Goal: Find specific page/section: Find specific page/section

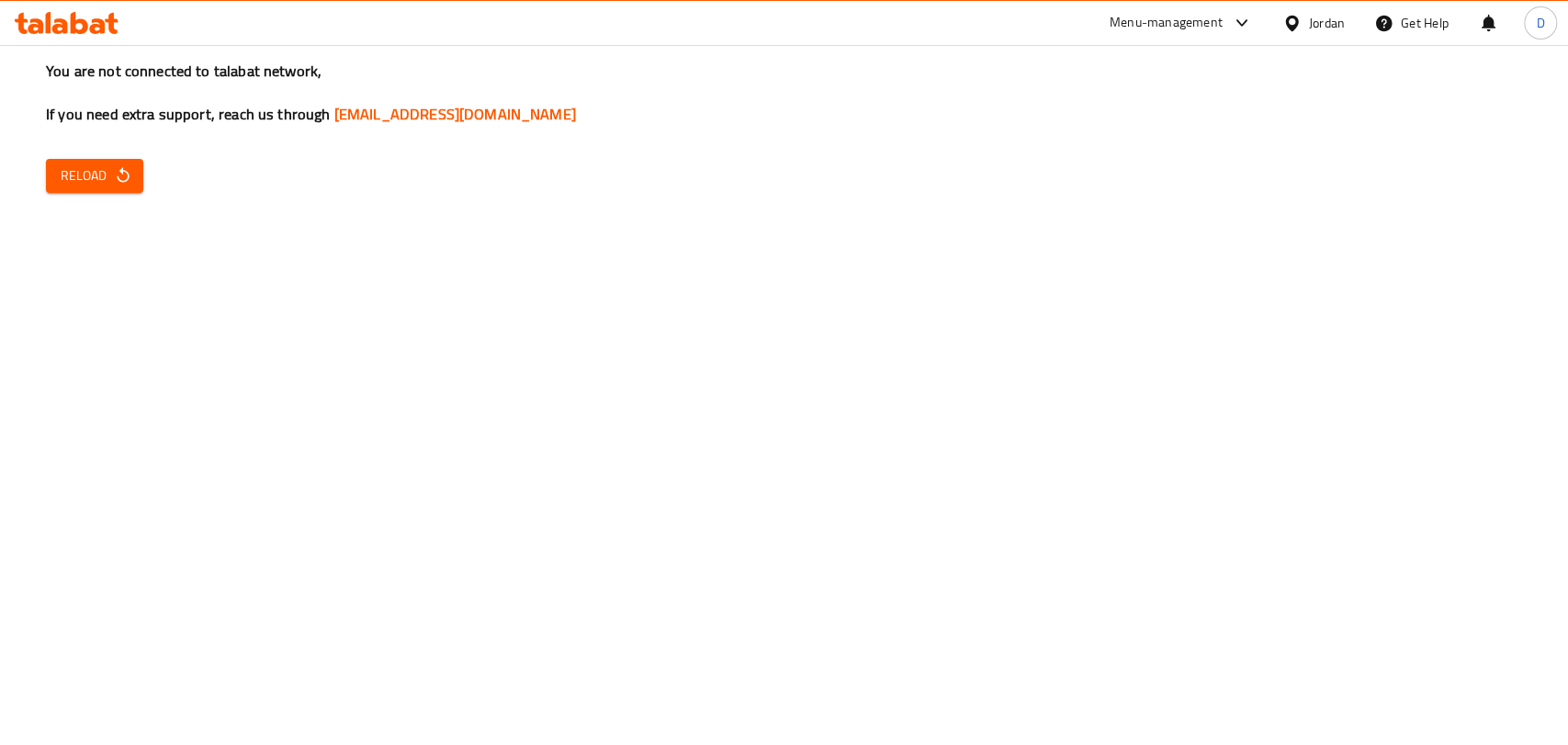
click at [122, 174] on icon "button" at bounding box center [122, 175] width 18 height 18
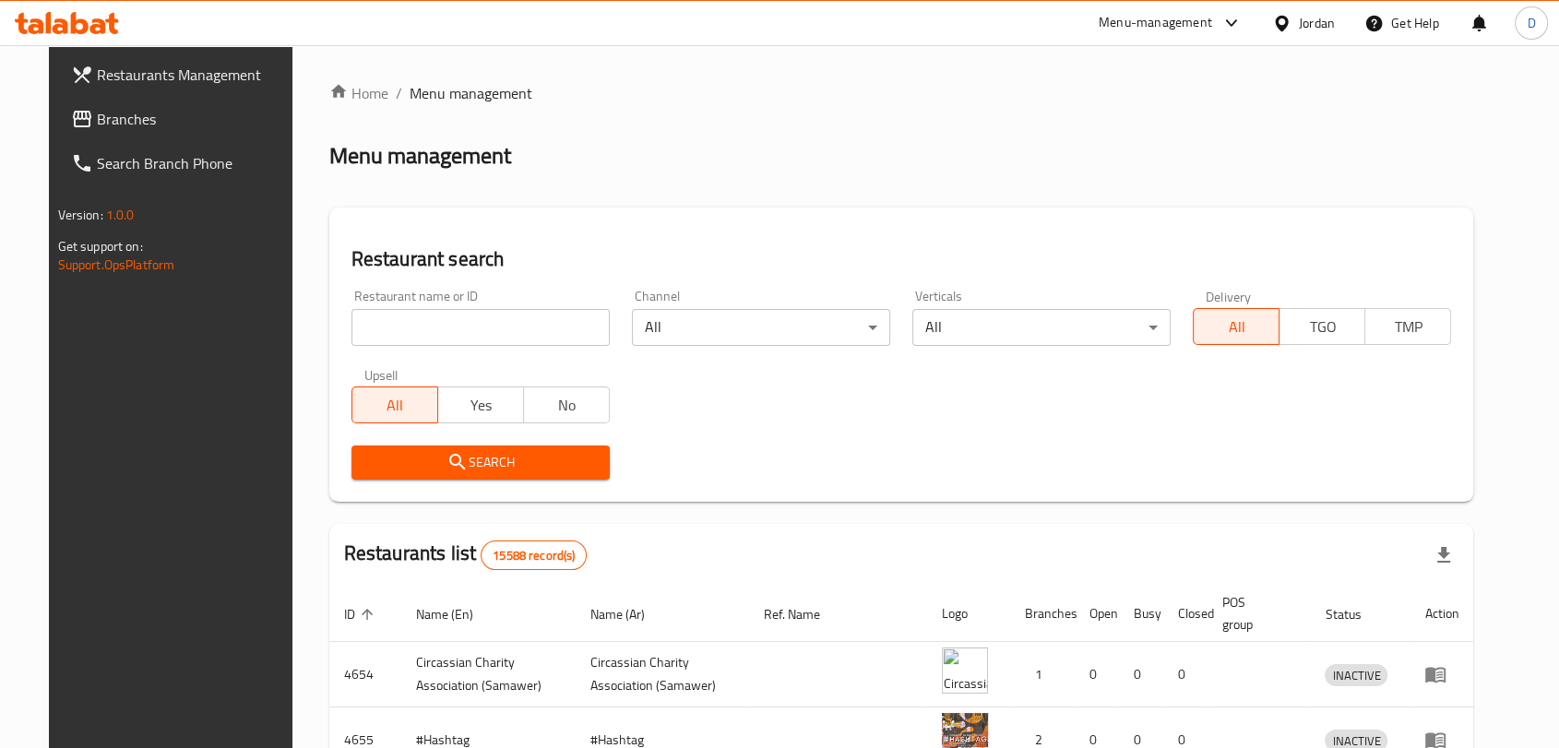
click at [407, 326] on input "search" at bounding box center [480, 327] width 258 height 37
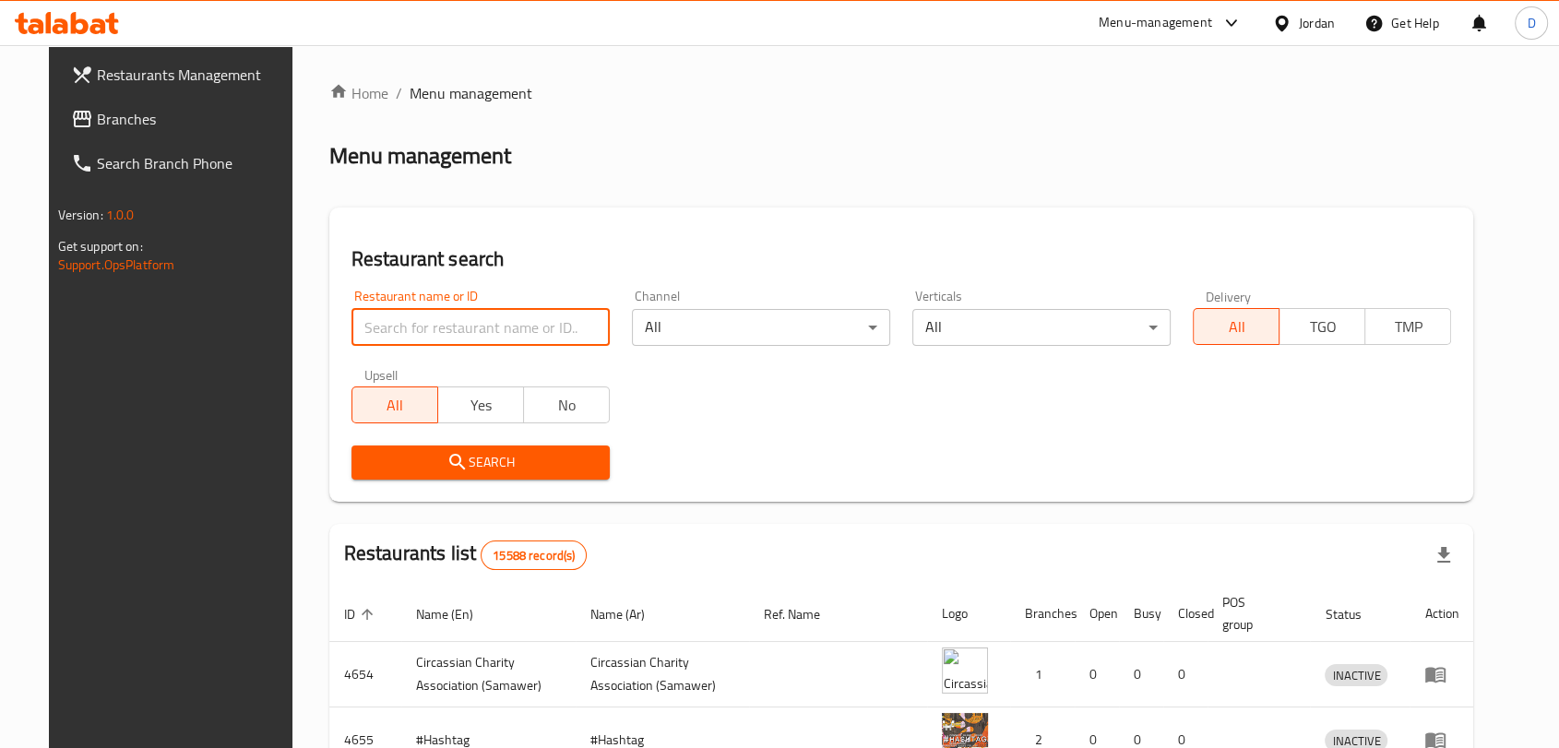
paste input "Aswaq Alsultan Alestihlakeya"
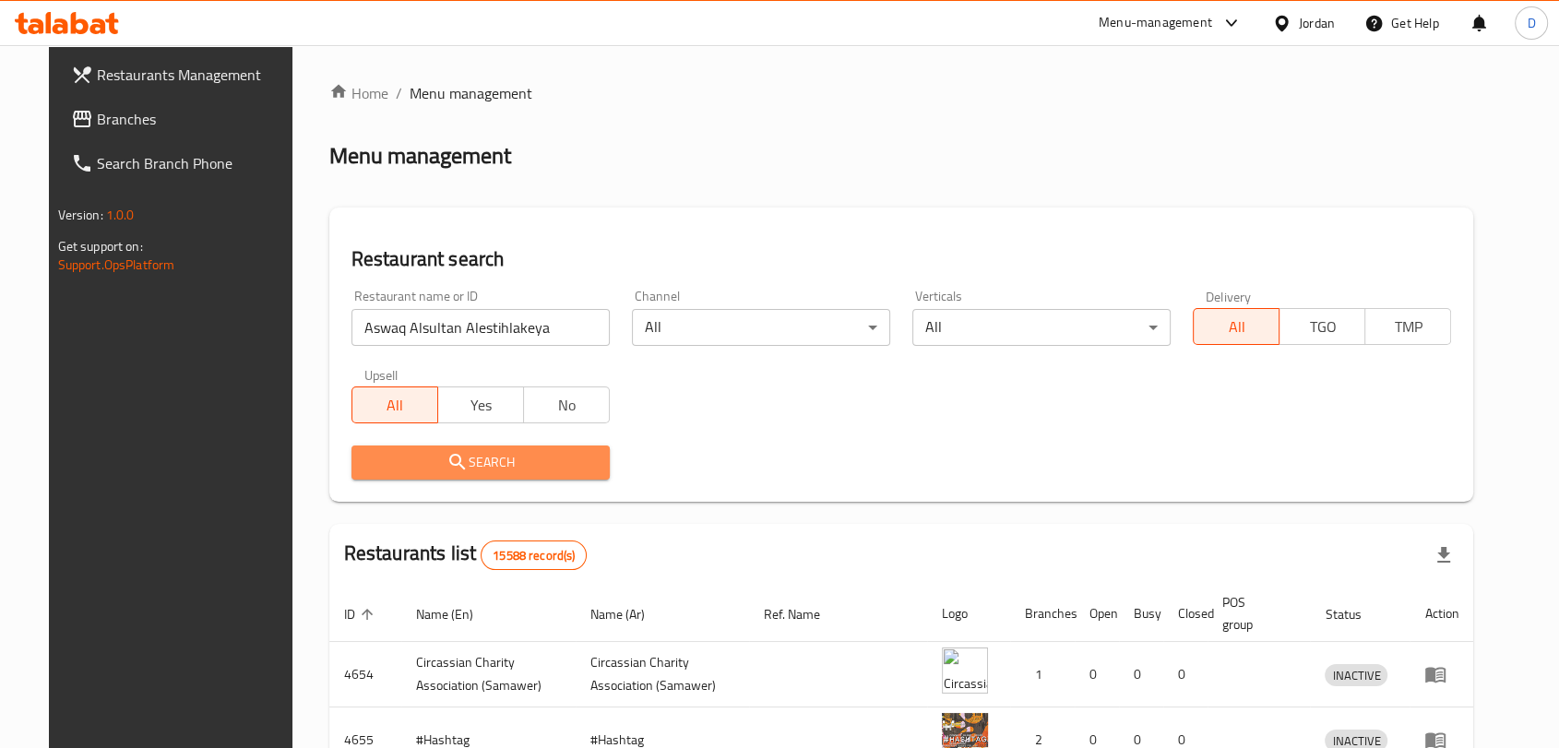
click at [446, 458] on icon "submit" at bounding box center [457, 462] width 22 height 22
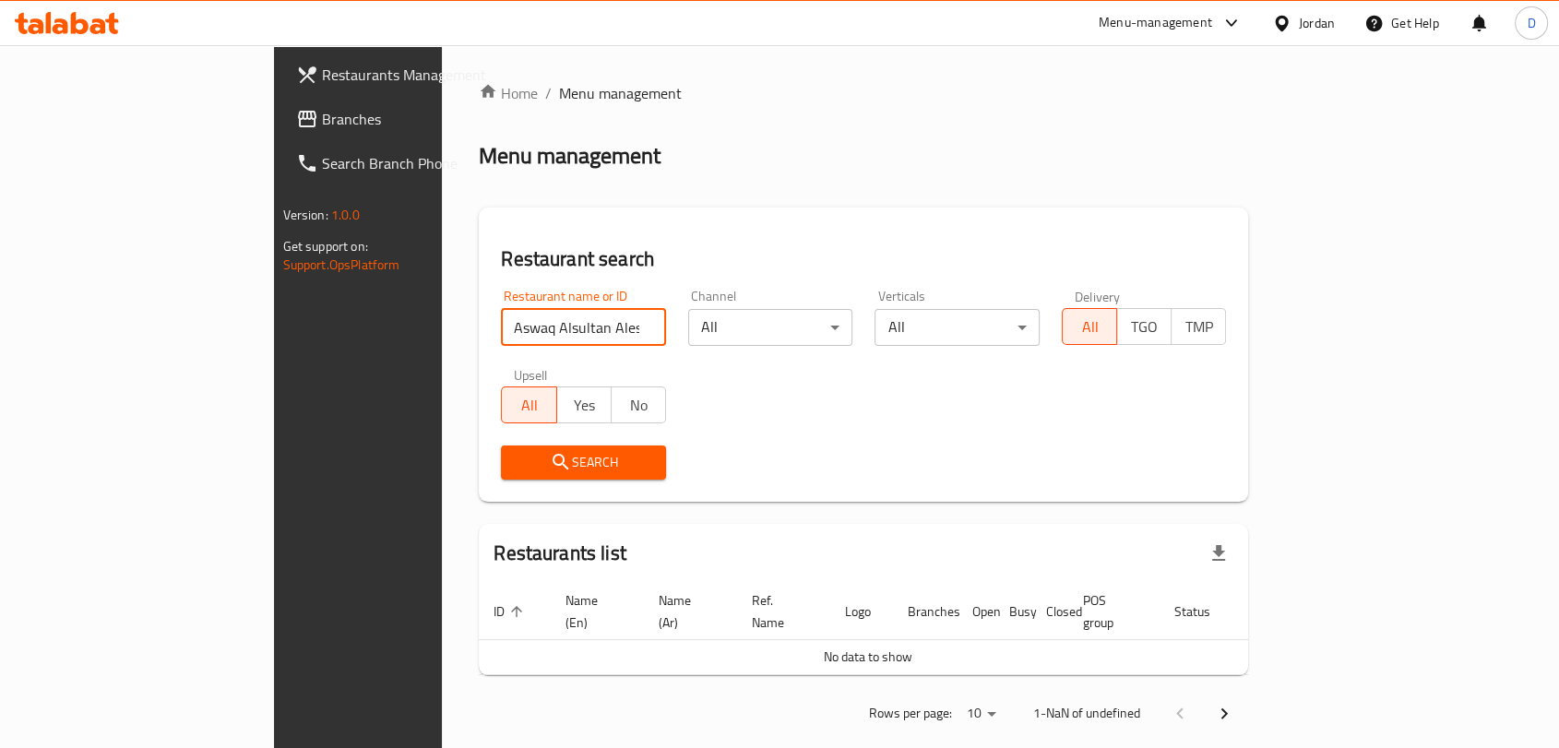
drag, startPoint x: 437, startPoint y: 327, endPoint x: 536, endPoint y: 325, distance: 98.7
click at [536, 325] on input "Aswaq Alsultan Alestihlakeya" at bounding box center [583, 327] width 165 height 37
type input "Aswaq Alsultan"
click at [516, 459] on span "Search" at bounding box center [584, 462] width 136 height 23
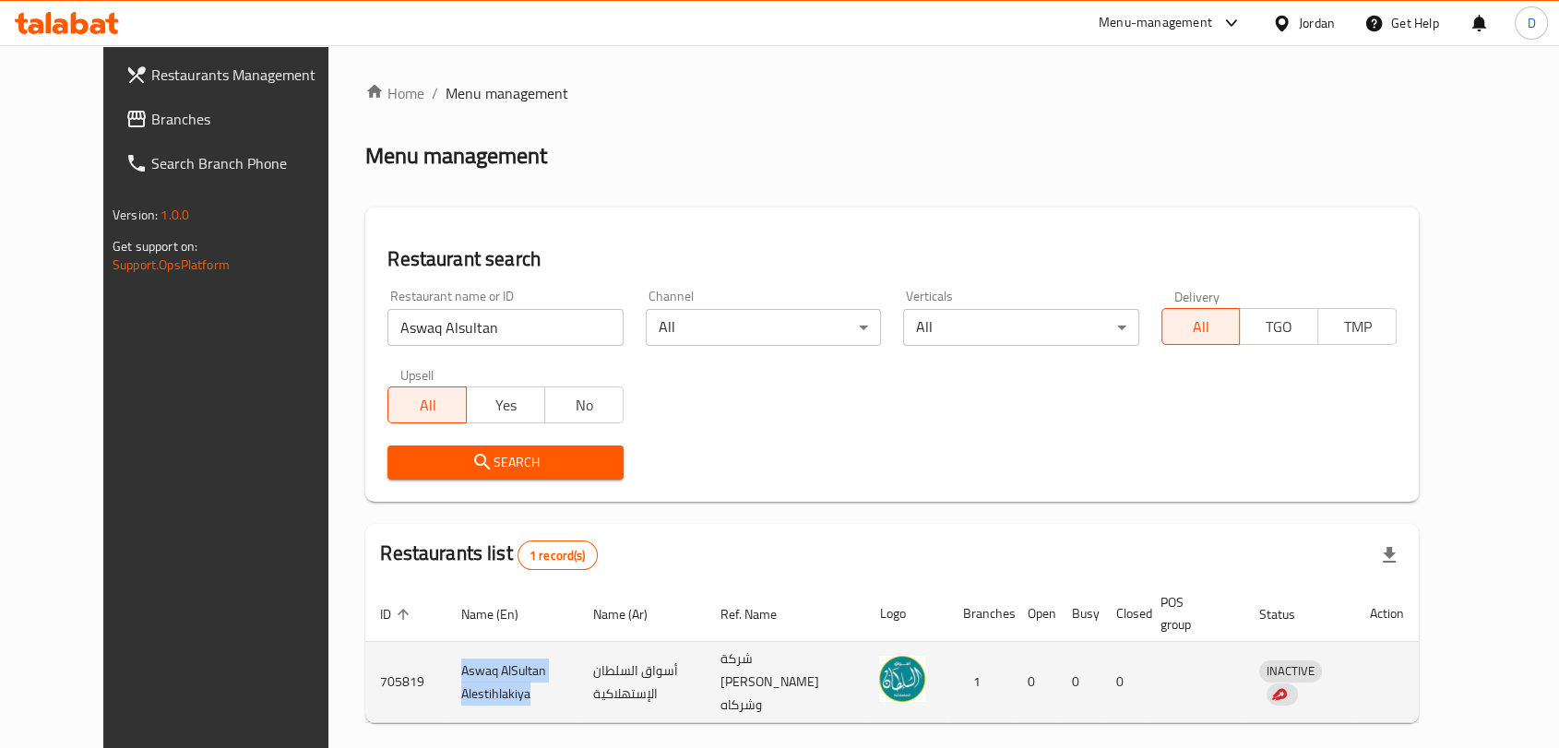
drag, startPoint x: 394, startPoint y: 663, endPoint x: 470, endPoint y: 685, distance: 78.8
click at [470, 685] on td "Aswaq AlSultan Alestihlakiya" at bounding box center [512, 682] width 132 height 81
copy td "Aswaq AlSultan Alestihlakiya"
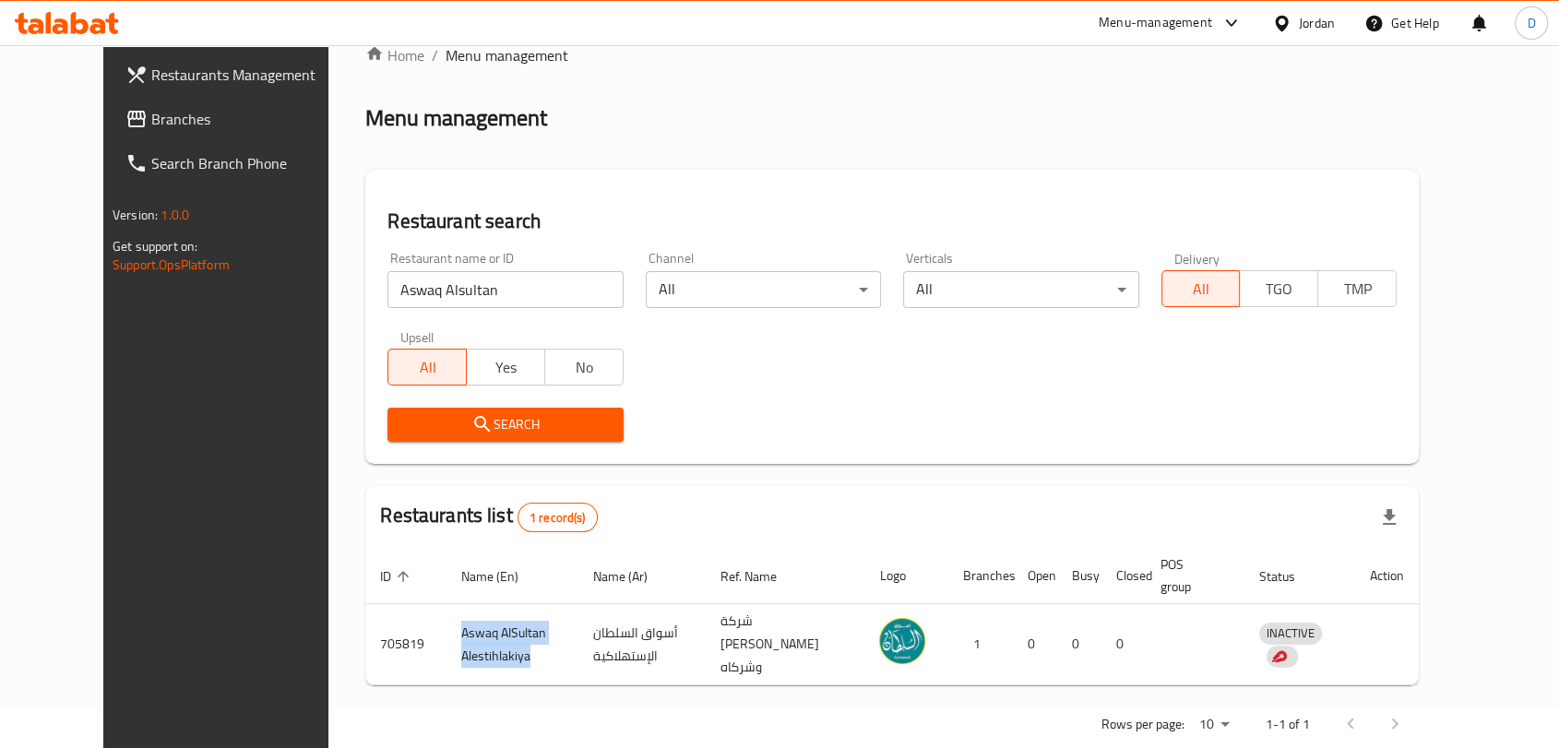
scroll to position [59, 0]
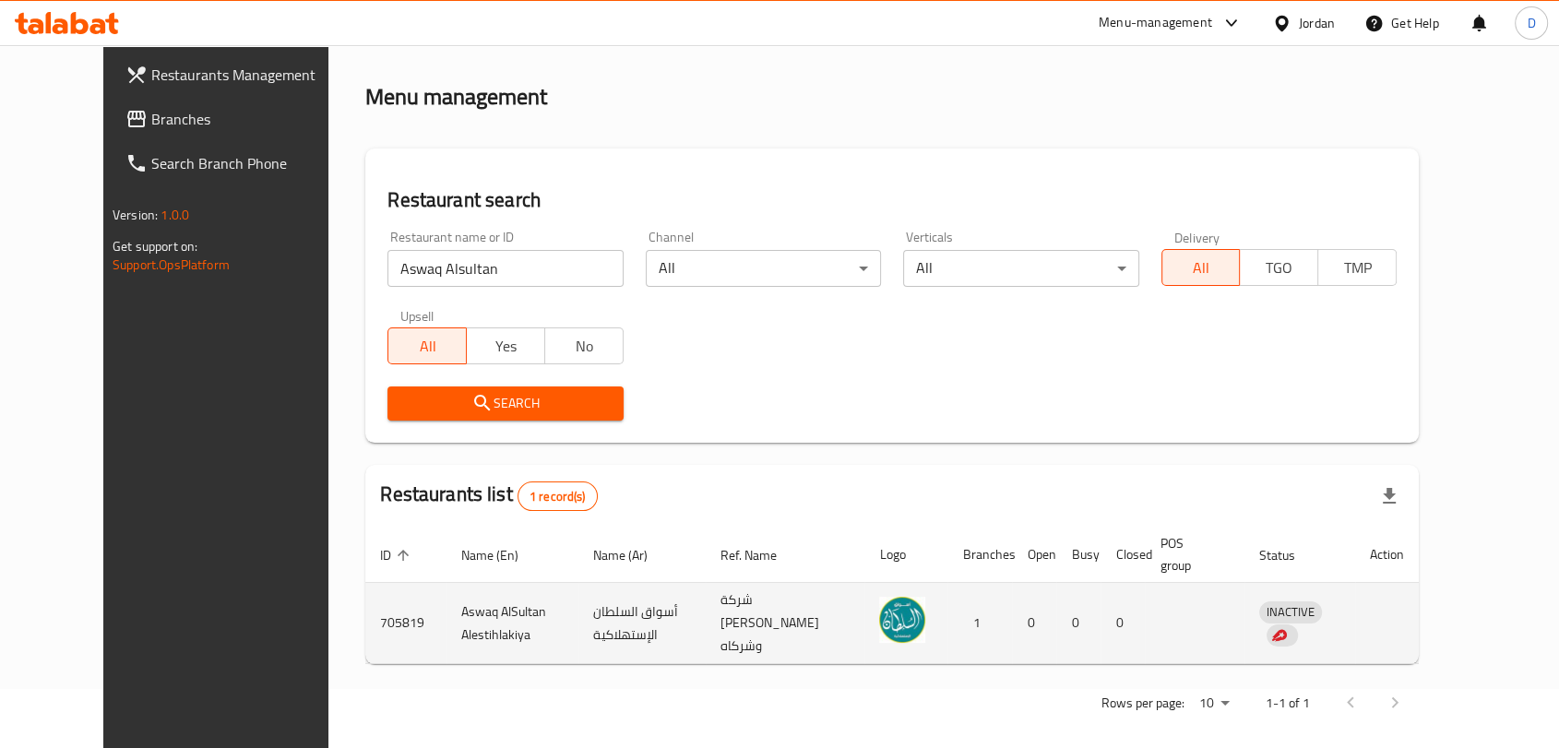
click at [365, 604] on td "705819" at bounding box center [405, 623] width 81 height 81
copy td "705819"
click at [1101, 618] on td "0" at bounding box center [1078, 623] width 44 height 81
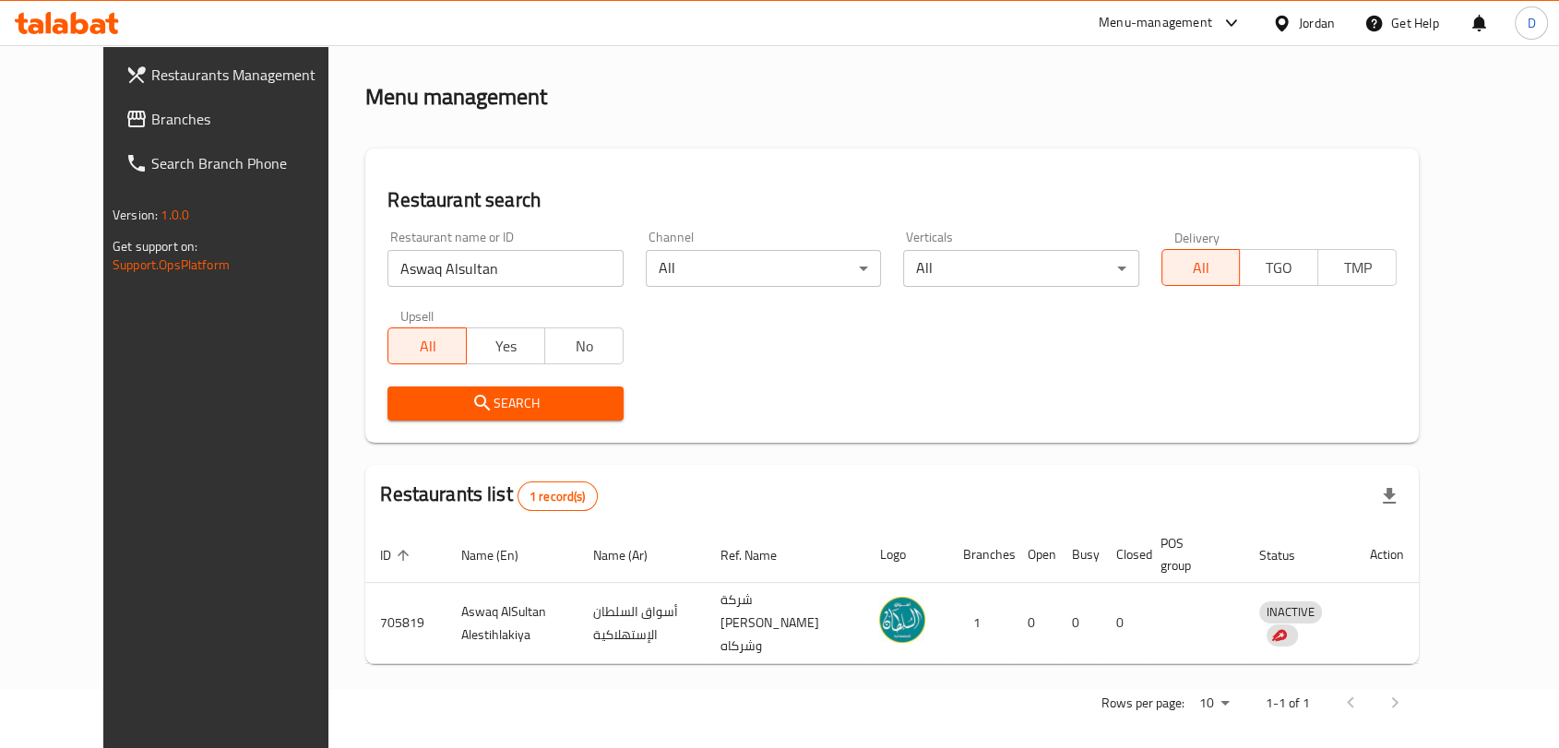
click at [469, 262] on input "Aswaq Alsultan" at bounding box center [504, 268] width 235 height 37
click at [1184, 29] on div "Menu-management" at bounding box center [1155, 23] width 113 height 22
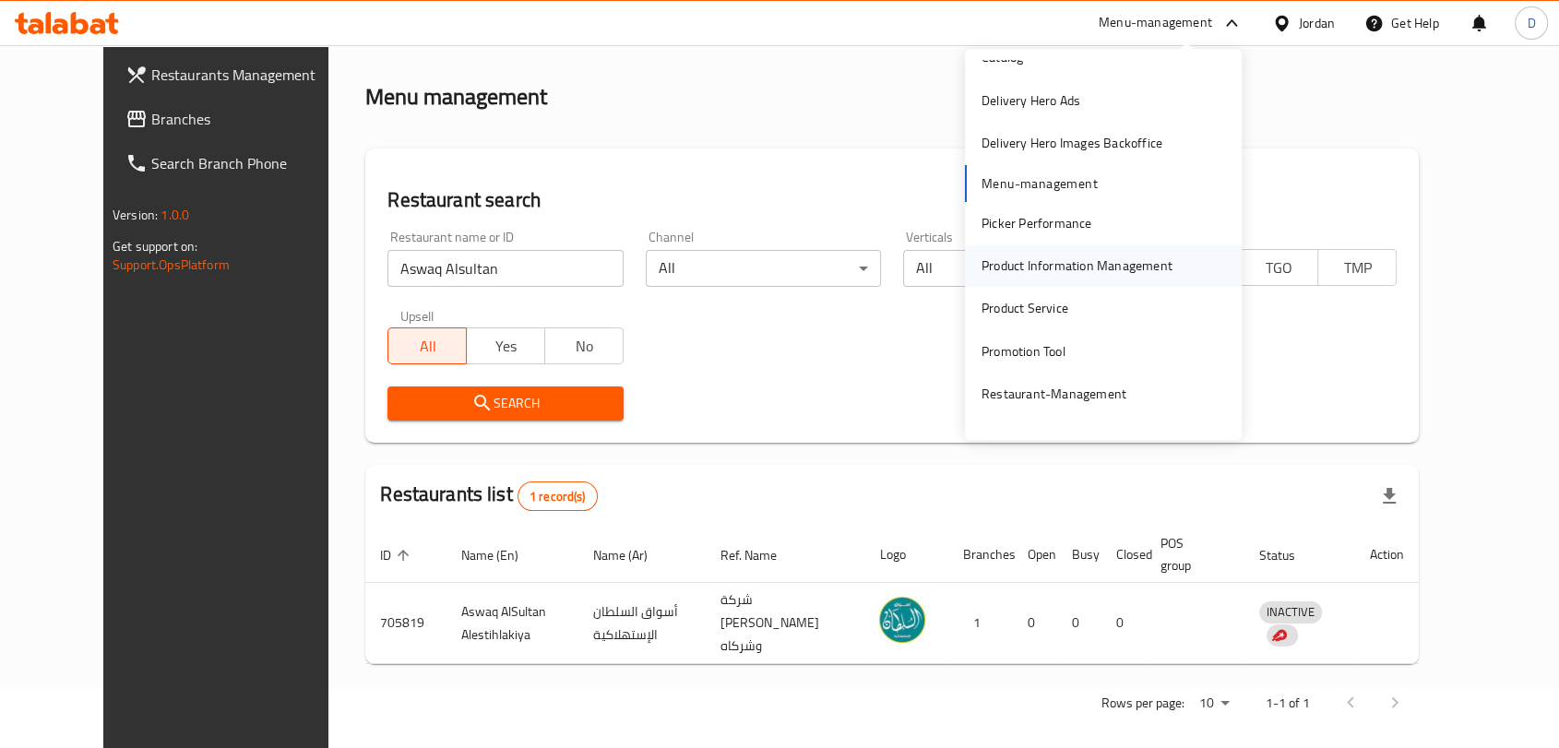
scroll to position [102, 0]
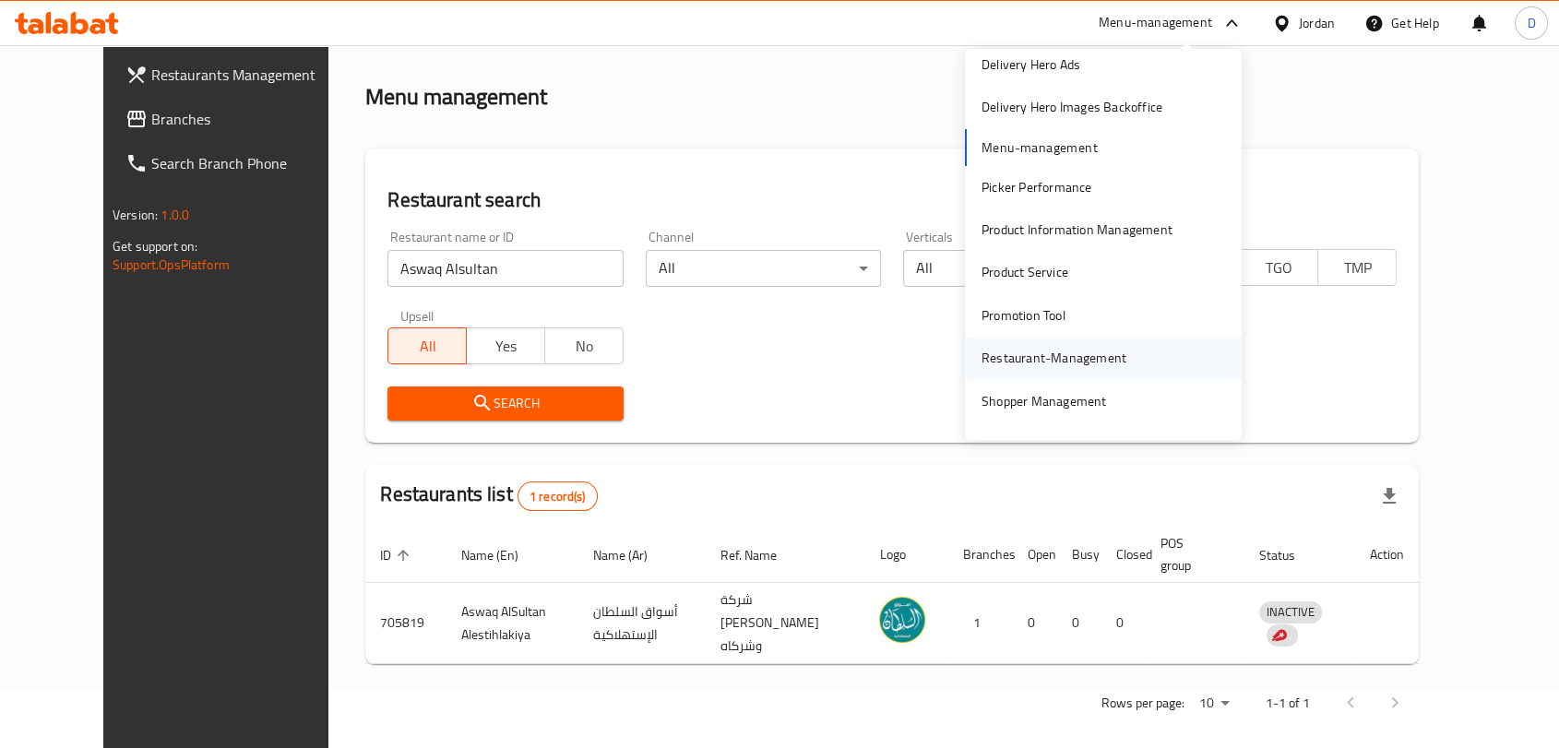
click at [1038, 363] on div "Restaurant-Management" at bounding box center [1054, 359] width 145 height 20
